Goal: Answer question/provide support

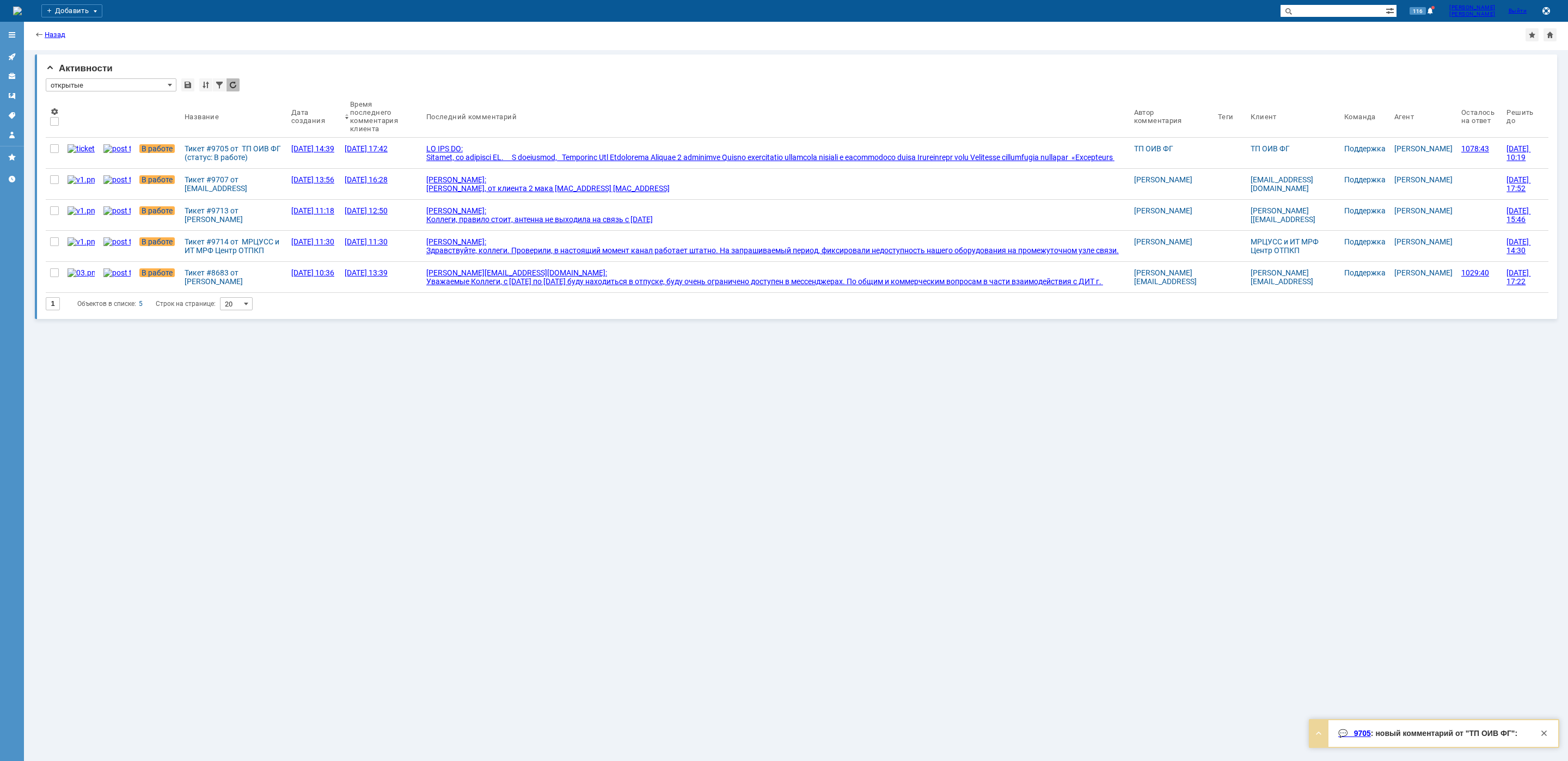
click at [580, 159] on div at bounding box center [775, 183] width 699 height 79
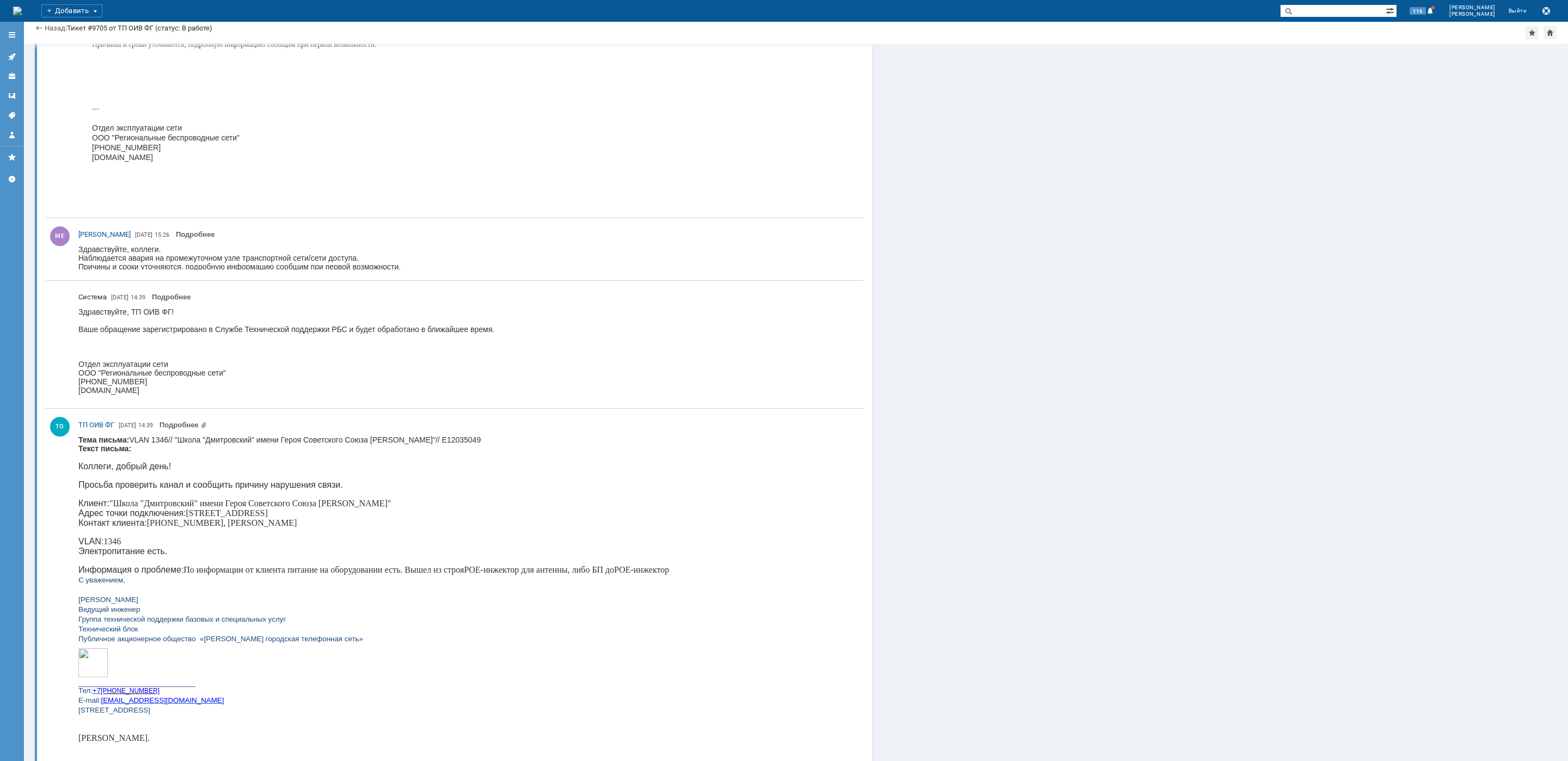
scroll to position [7899, 0]
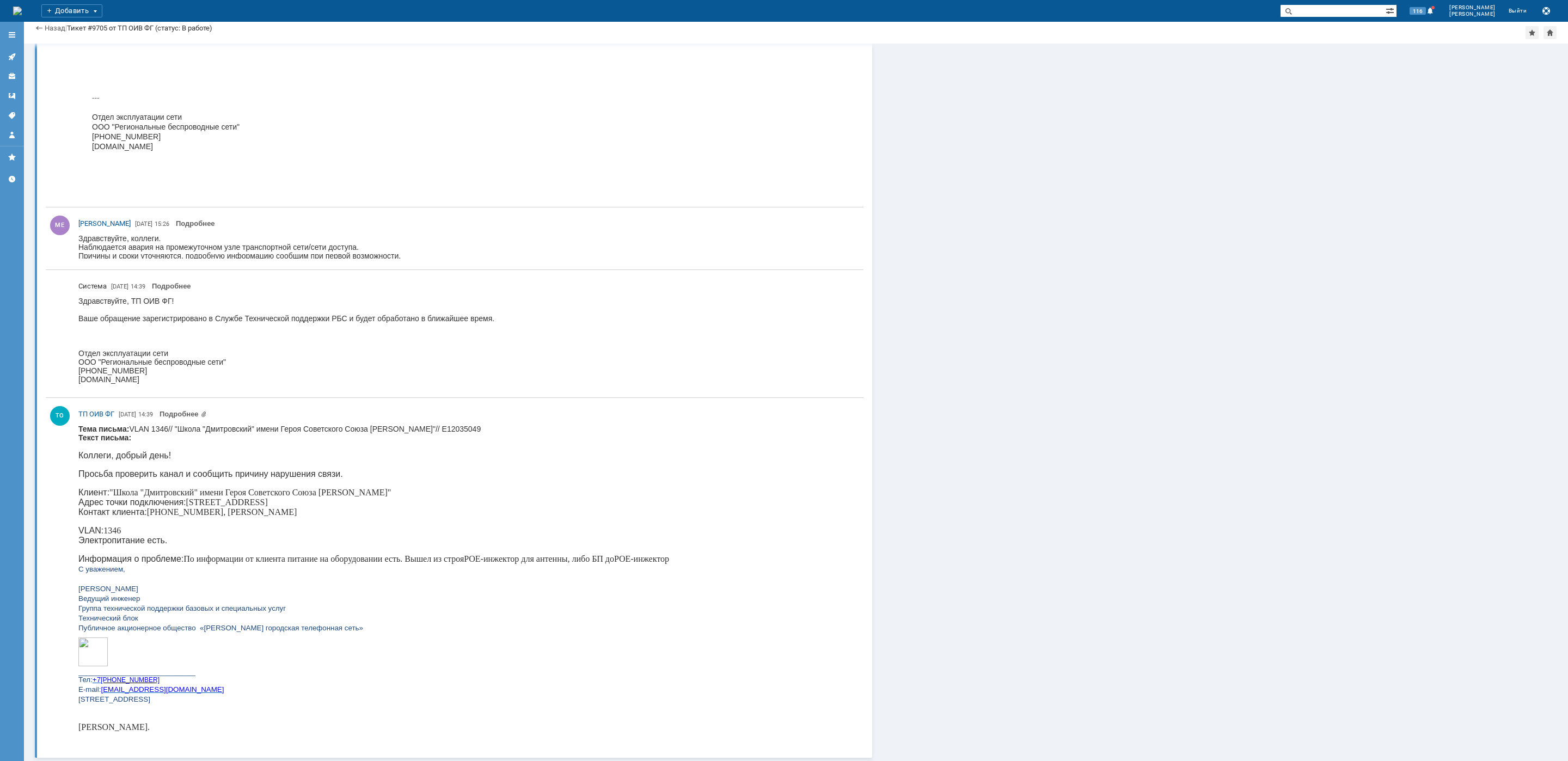
click at [203, 503] on p "Клиент: "Школа "Дмитровский" имени Героя Советского Союза [PERSON_NAME]" Адрес …" at bounding box center [374, 502] width 590 height 29
click at [204, 502] on p "Клиент: "Школа "Дмитровский" имени Героя Советского Союза [PERSON_NAME]" Адрес …" at bounding box center [374, 502] width 590 height 29
copy p "[PERSON_NAME]"
click at [20, 54] on link at bounding box center [12, 57] width 18 height 18
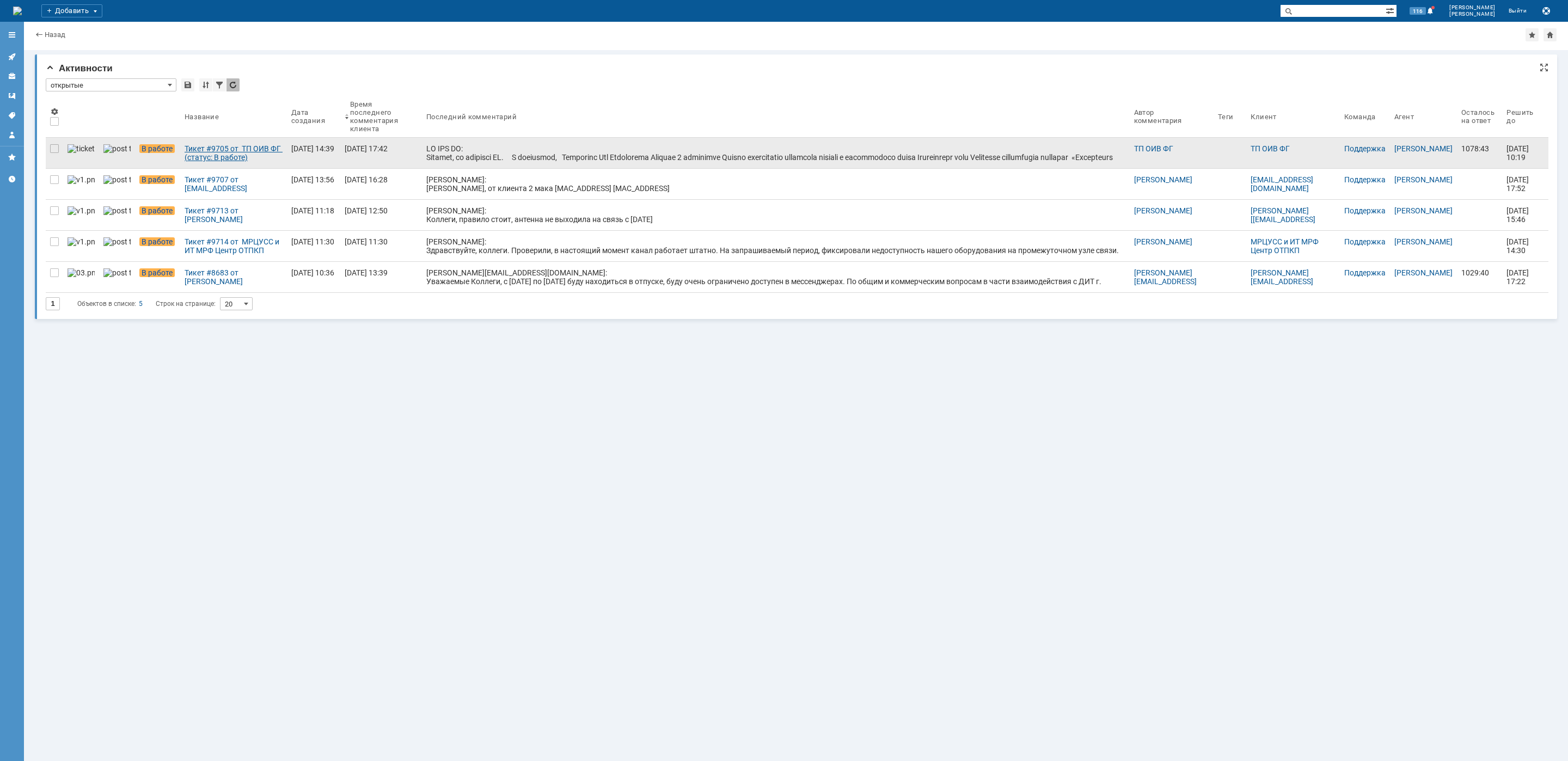
click at [199, 150] on div "Тикет #9705 от ТП ОИВ ФГ (статус: В работе)" at bounding box center [233, 153] width 98 height 18
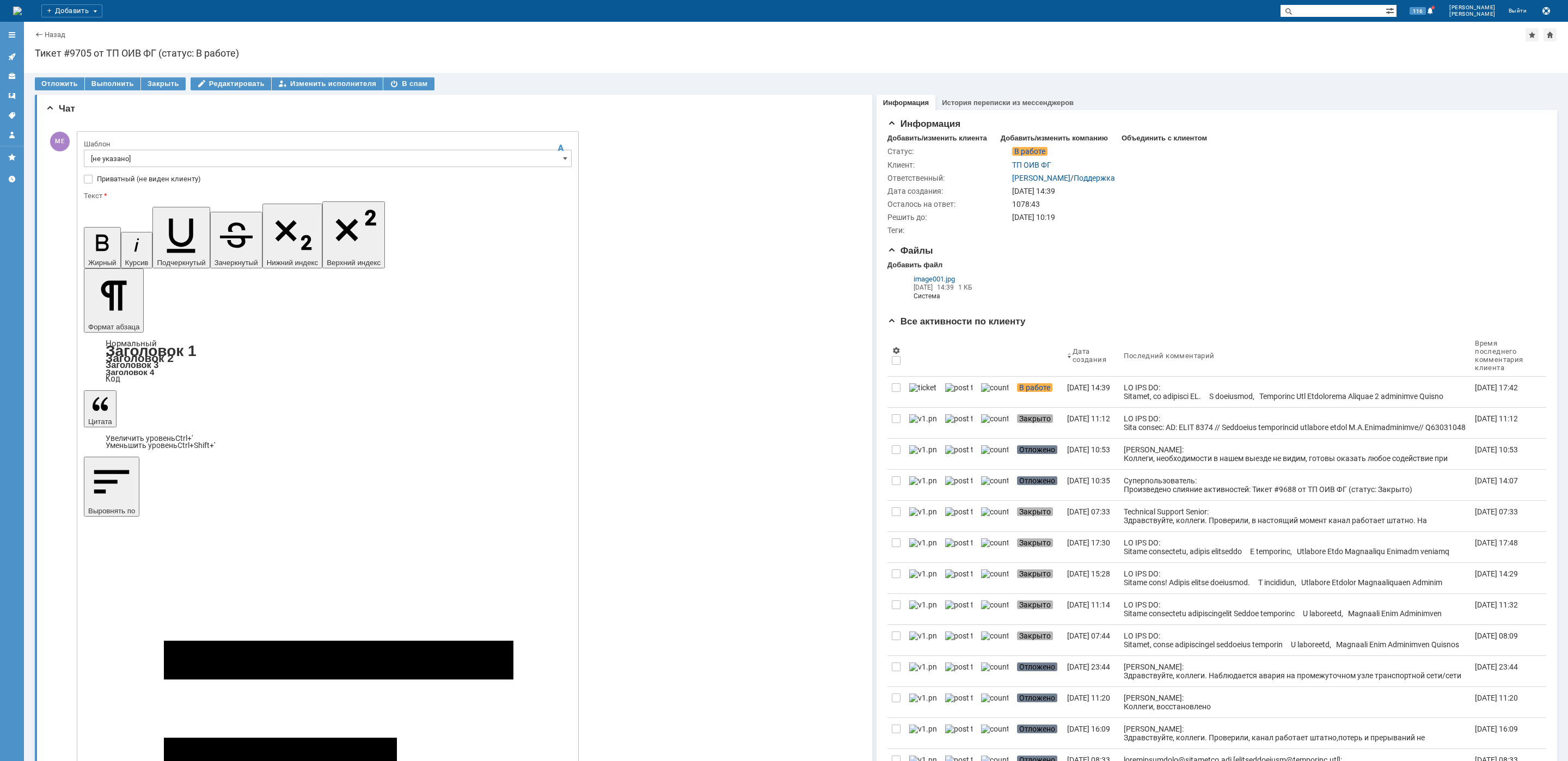
drag, startPoint x: 112, startPoint y: 3163, endPoint x: 127, endPoint y: 3152, distance: 18.6
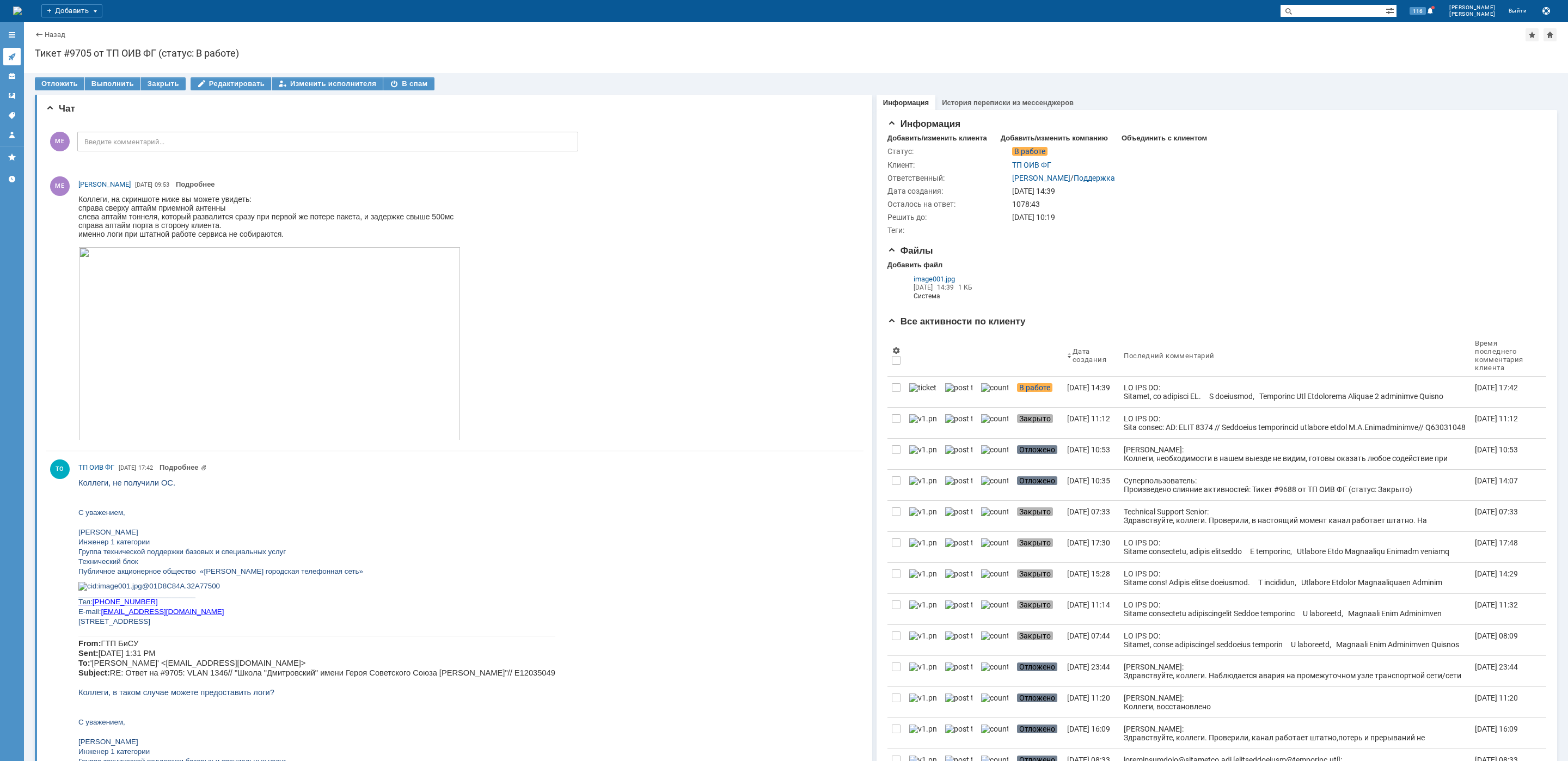
click at [8, 55] on icon at bounding box center [12, 57] width 9 height 9
